Goal: Complete application form

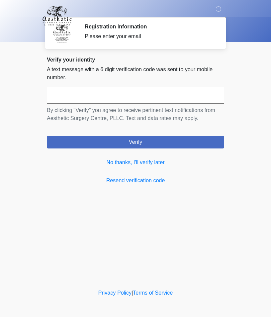
click at [191, 93] on input "text" at bounding box center [136, 95] width 178 height 17
click at [152, 161] on link "No thanks, I'll verify later" at bounding box center [136, 163] width 178 height 8
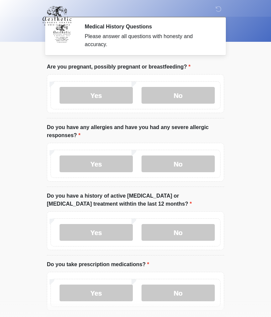
click at [178, 92] on label "No" at bounding box center [178, 95] width 73 height 17
click at [176, 163] on label "No" at bounding box center [178, 164] width 73 height 17
click at [173, 230] on label "No" at bounding box center [178, 232] width 73 height 17
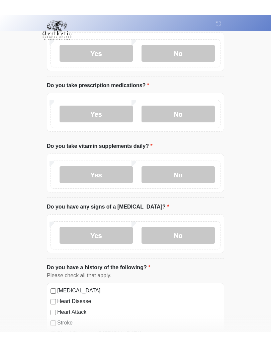
scroll to position [165, 0]
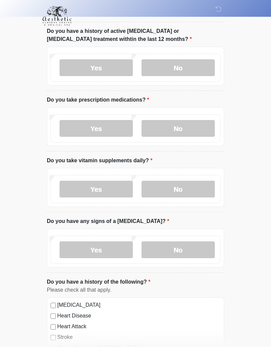
click at [92, 127] on label "Yes" at bounding box center [96, 128] width 73 height 17
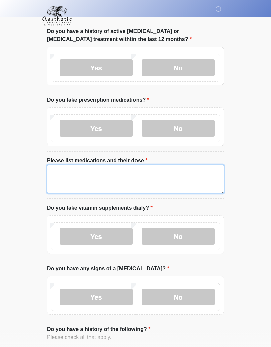
click at [71, 178] on textarea "Please list medications and their dose" at bounding box center [136, 178] width 178 height 29
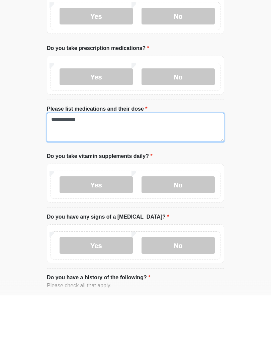
type textarea "**********"
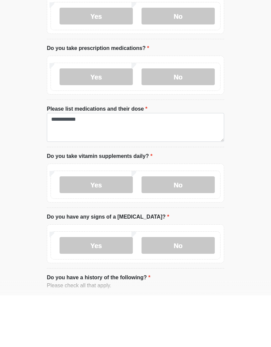
click at [98, 228] on label "Yes" at bounding box center [96, 236] width 73 height 17
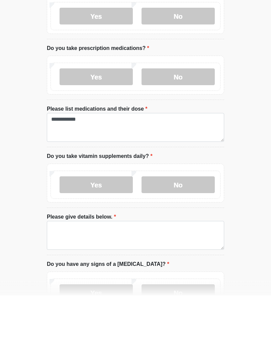
scroll to position [217, 0]
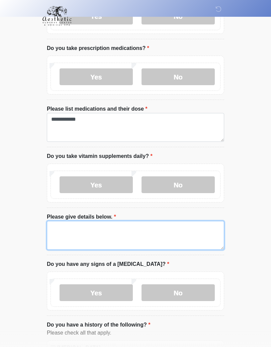
click at [68, 231] on textarea "Please give details below." at bounding box center [136, 235] width 178 height 29
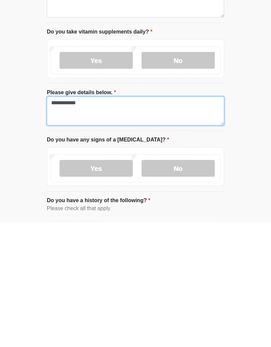
type textarea "**********"
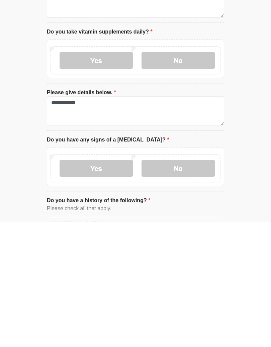
click at [176, 284] on label "No" at bounding box center [178, 292] width 73 height 17
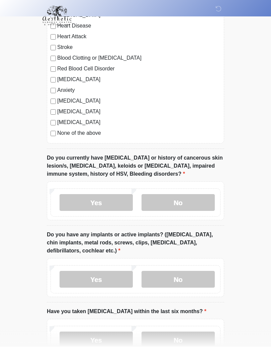
scroll to position [549, 0]
click at [172, 200] on label "No" at bounding box center [178, 202] width 73 height 17
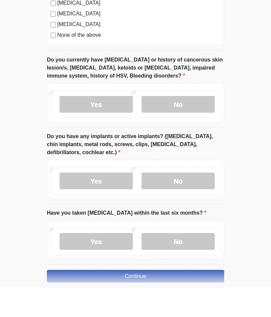
scroll to position [647, 0]
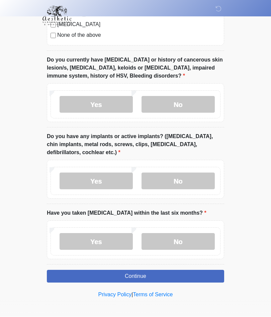
click at [171, 177] on label "No" at bounding box center [178, 181] width 73 height 17
click at [180, 238] on label "No" at bounding box center [178, 242] width 73 height 17
click at [127, 273] on button "Continue" at bounding box center [136, 277] width 178 height 13
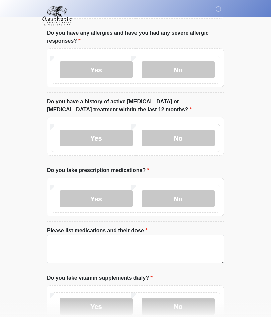
scroll to position [0, 0]
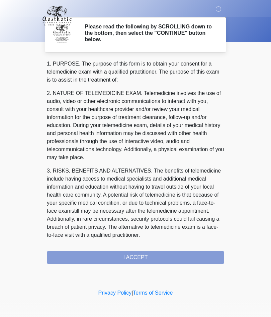
click at [128, 258] on div "1. PURPOSE. The purpose of this form is to obtain your consent for a telemedici…" at bounding box center [136, 162] width 178 height 204
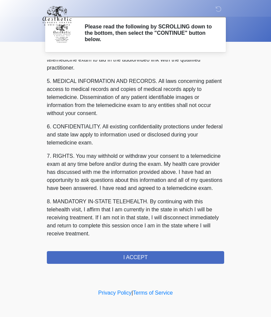
scroll to position [213, 0]
click at [131, 256] on button "I ACCEPT" at bounding box center [136, 258] width 178 height 13
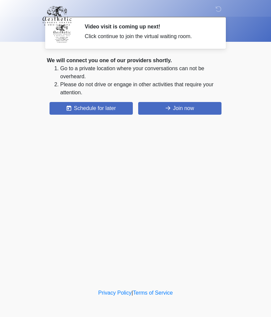
click at [179, 104] on button "Join now" at bounding box center [179, 108] width 83 height 13
